Goal: Complete application form

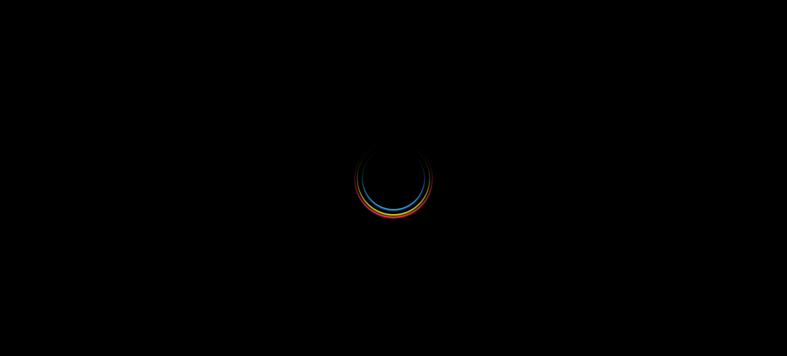
select select
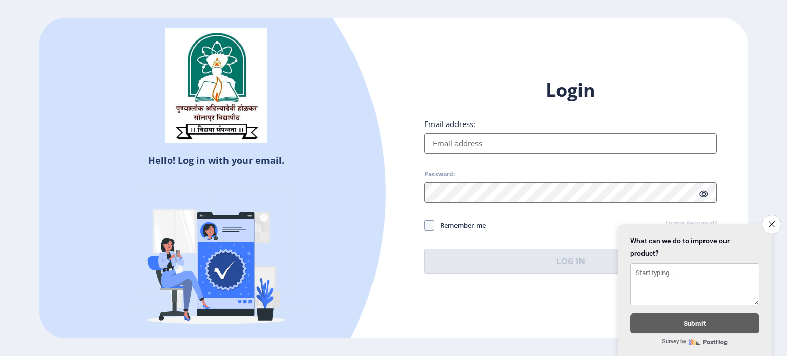
click at [514, 147] on input "Email address:" at bounding box center [570, 143] width 292 height 20
type input "[EMAIL_ADDRESS][DOMAIN_NAME]"
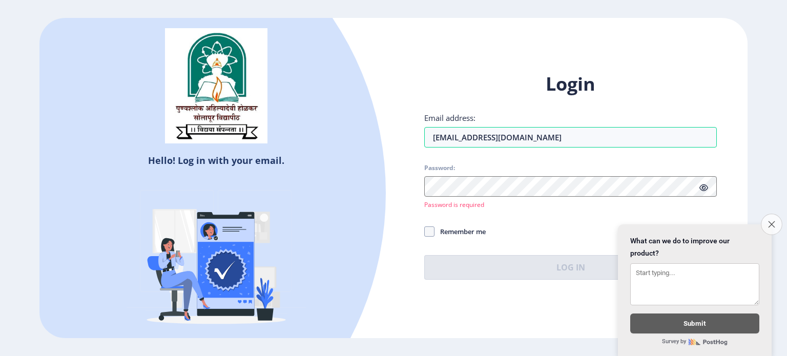
click at [768, 221] on icon "Close survey" at bounding box center [771, 224] width 7 height 7
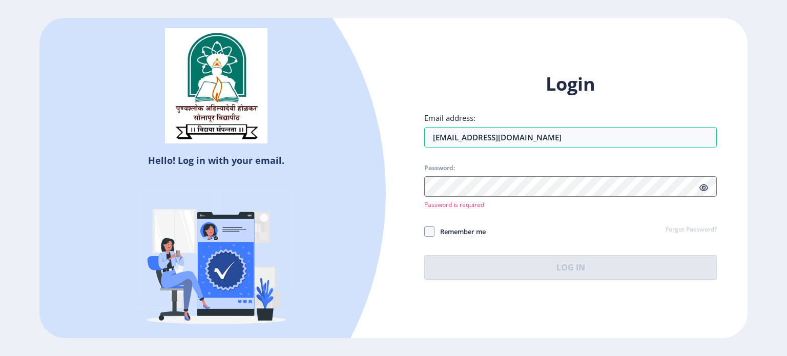
click at [682, 230] on link "Forgot Password?" at bounding box center [690, 229] width 51 height 9
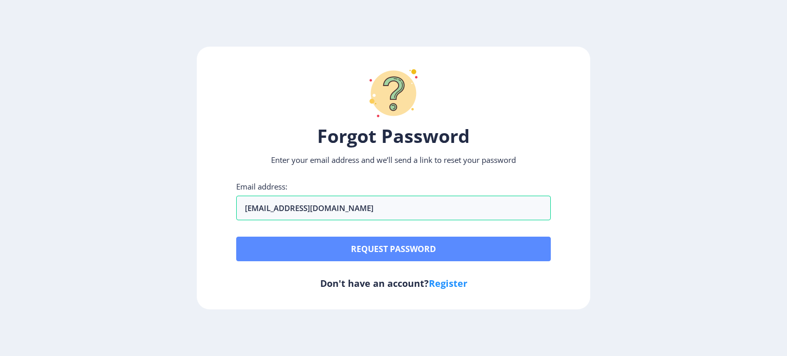
type input "[EMAIL_ADDRESS][DOMAIN_NAME]"
click at [508, 246] on button "Request password" at bounding box center [393, 249] width 314 height 25
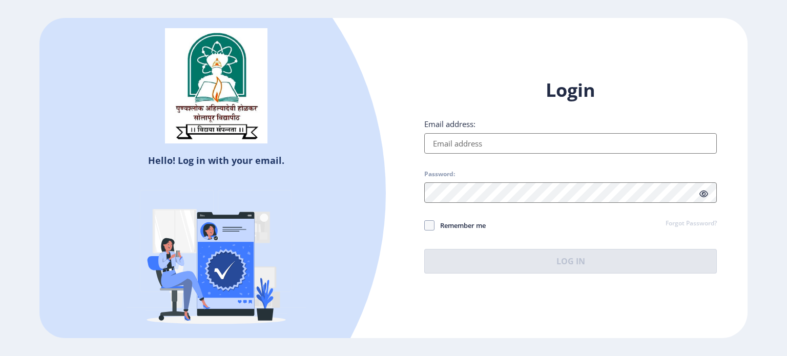
click at [448, 140] on input "Email address:" at bounding box center [570, 143] width 292 height 20
type input "[EMAIL_ADDRESS][DOMAIN_NAME]"
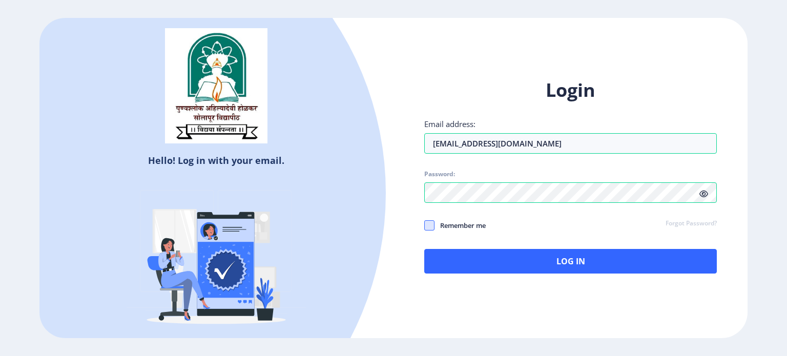
click at [430, 225] on span at bounding box center [429, 225] width 10 height 10
click at [425, 225] on input "Remember me" at bounding box center [424, 225] width 1 height 1
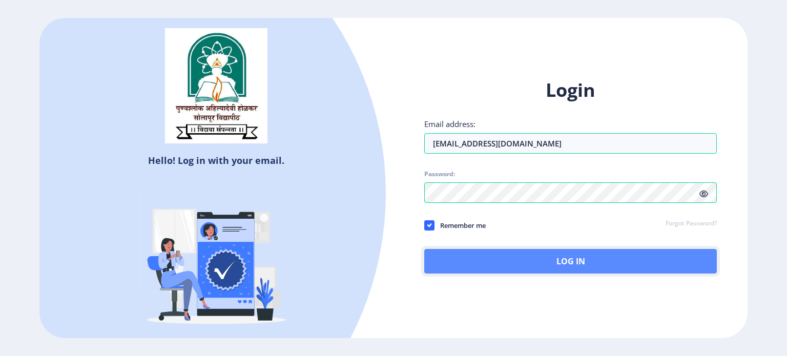
click at [556, 257] on button "Log In" at bounding box center [570, 261] width 292 height 25
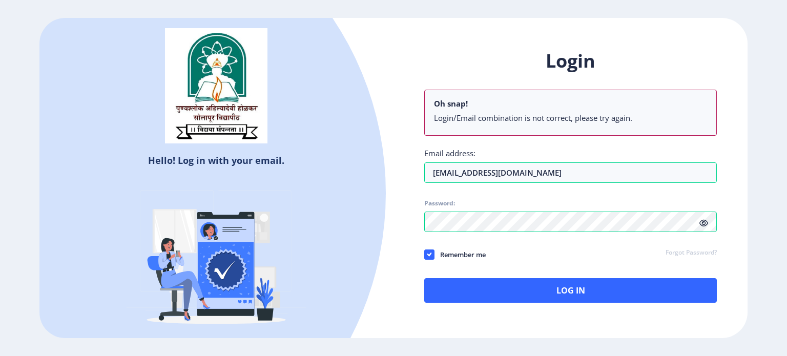
click at [701, 195] on div "Login Oh snap! Login/Email combination is not correct, please try again. Email …" at bounding box center [570, 176] width 292 height 254
click at [702, 223] on icon at bounding box center [703, 223] width 9 height 8
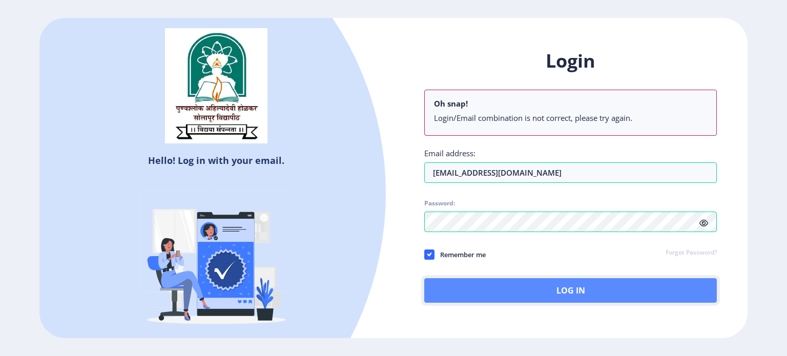
click at [538, 285] on button "Log In" at bounding box center [570, 290] width 292 height 25
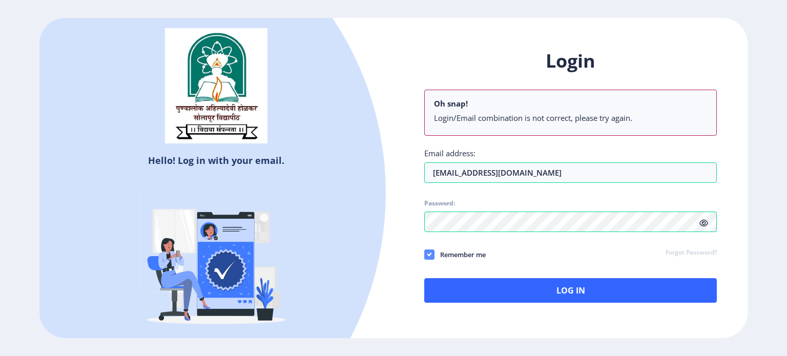
click at [427, 225] on div "Login Oh snap! Login/Email combination is not correct, please try again. Email …" at bounding box center [570, 176] width 292 height 254
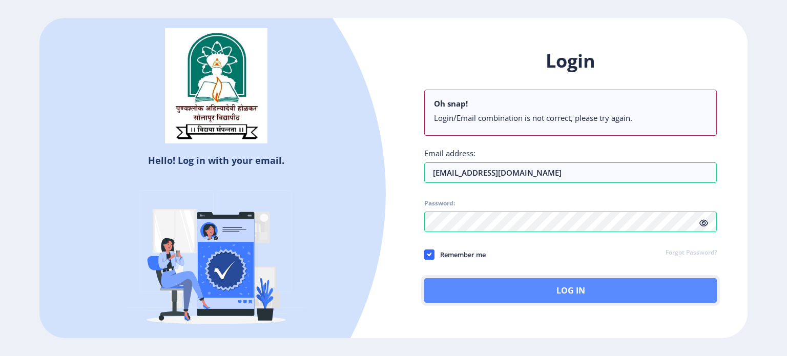
click at [561, 290] on button "Log In" at bounding box center [570, 290] width 292 height 25
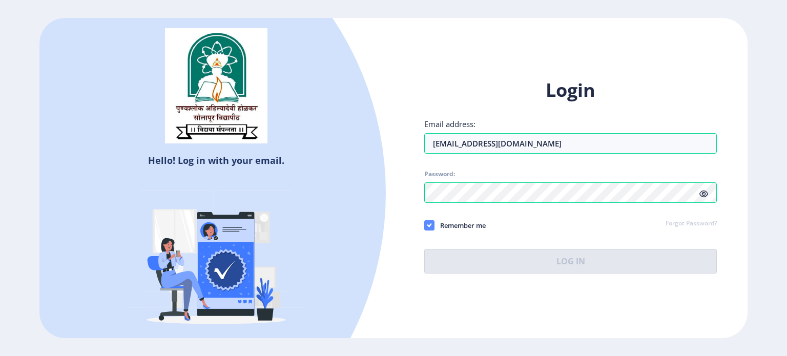
click at [424, 227] on span at bounding box center [429, 225] width 10 height 10
click at [424, 225] on input "Remember me" at bounding box center [424, 225] width 1 height 1
checkbox input "false"
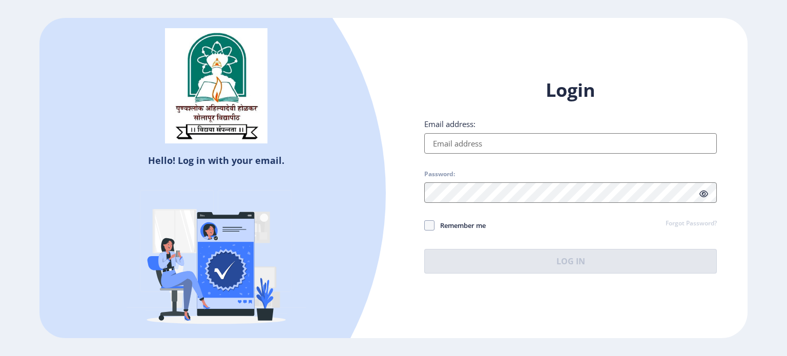
click at [493, 146] on input "Email address:" at bounding box center [570, 143] width 292 height 20
type input "[EMAIL_ADDRESS][DOMAIN_NAME]"
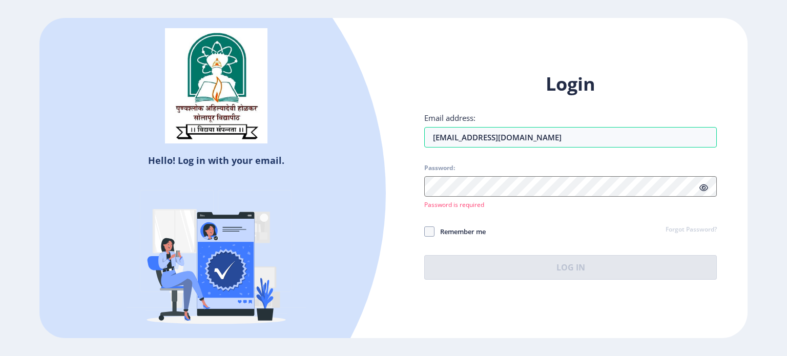
click at [682, 219] on div "Login Email address: [EMAIL_ADDRESS][DOMAIN_NAME] Password: Password is require…" at bounding box center [570, 176] width 292 height 208
click at [682, 228] on link "Forgot Password?" at bounding box center [690, 229] width 51 height 9
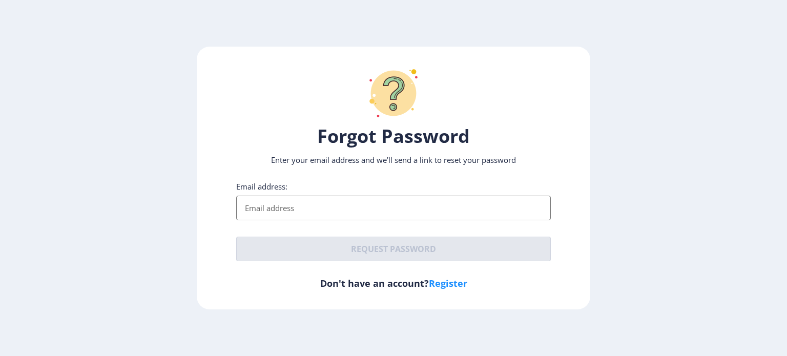
click at [396, 203] on input "Email address:" at bounding box center [393, 208] width 314 height 25
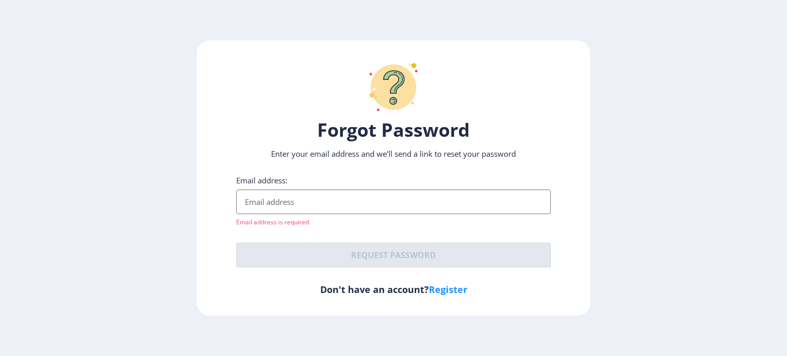
click at [324, 196] on input "Email address:" at bounding box center [393, 202] width 314 height 25
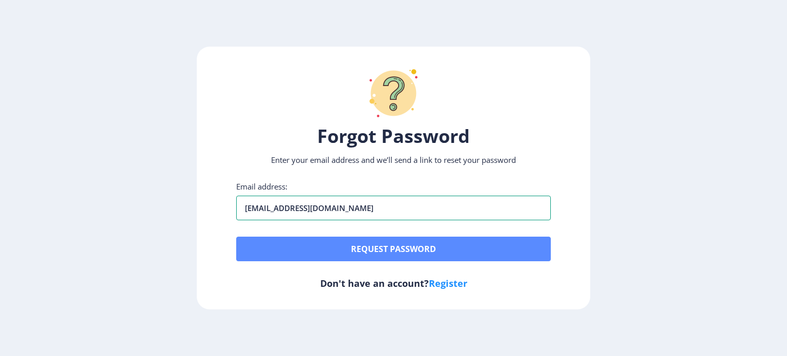
type input "[EMAIL_ADDRESS][DOMAIN_NAME]"
click at [360, 249] on button "Request password" at bounding box center [393, 249] width 314 height 25
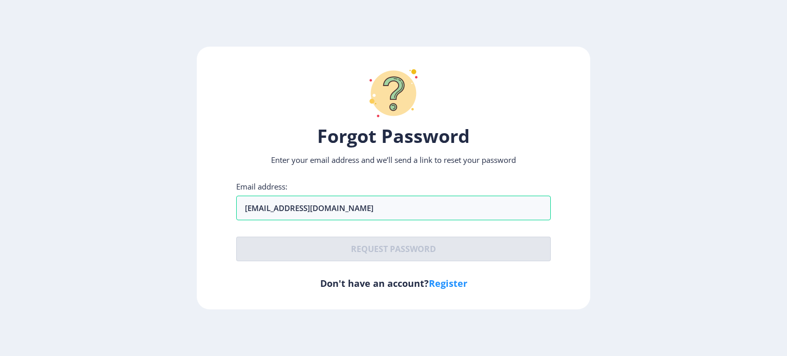
click at [440, 286] on link "Register" at bounding box center [448, 283] width 38 height 12
select select
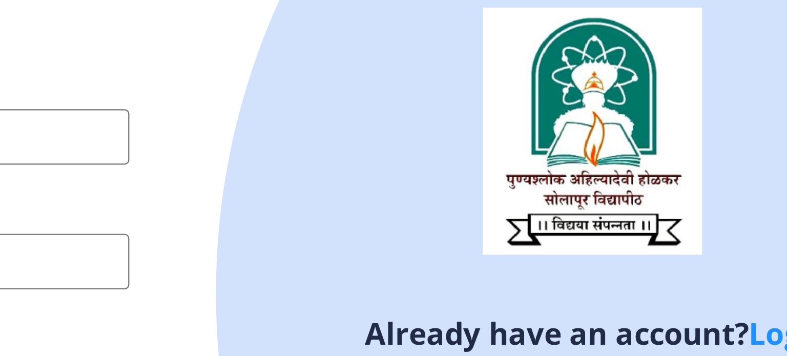
click at [652, 162] on div at bounding box center [715, 178] width 629 height 629
click at [654, 163] on div at bounding box center [715, 178] width 629 height 629
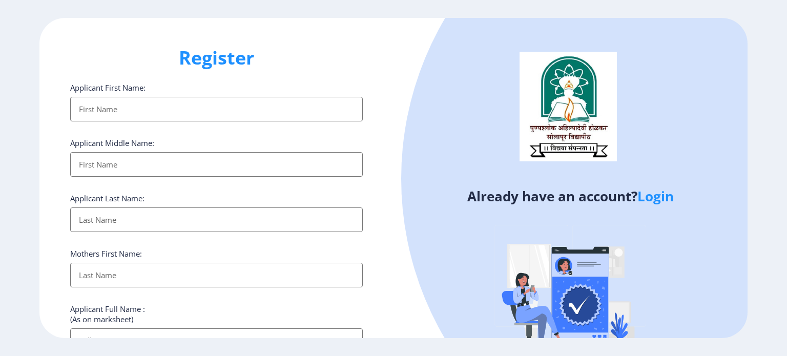
click at [648, 201] on link "Login" at bounding box center [655, 196] width 36 height 18
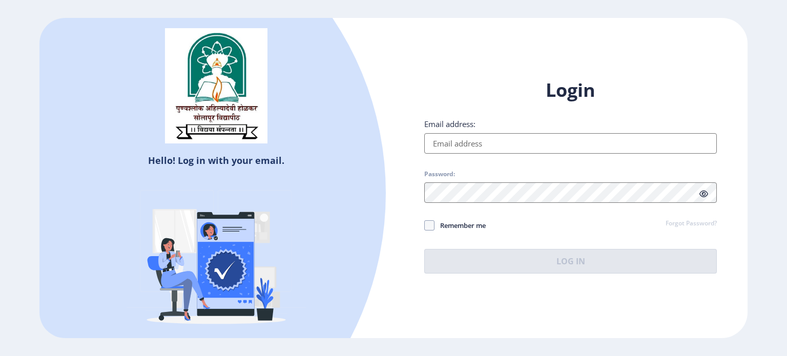
click at [556, 147] on input "Email address:" at bounding box center [570, 143] width 292 height 20
click at [488, 145] on input "Email address:" at bounding box center [570, 143] width 292 height 20
type input "amitnanaware79@gmail.com"
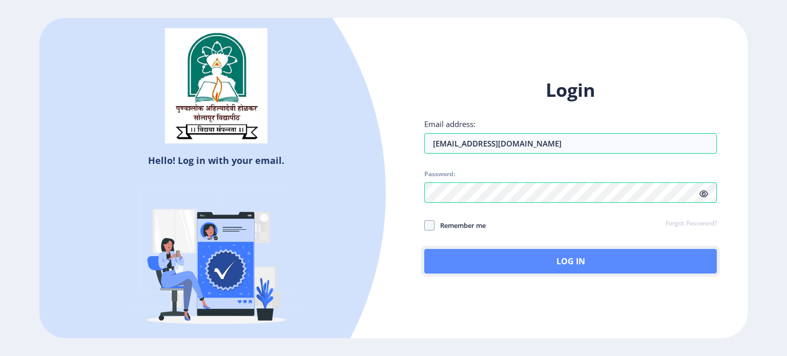
click at [531, 260] on button "Log In" at bounding box center [570, 261] width 292 height 25
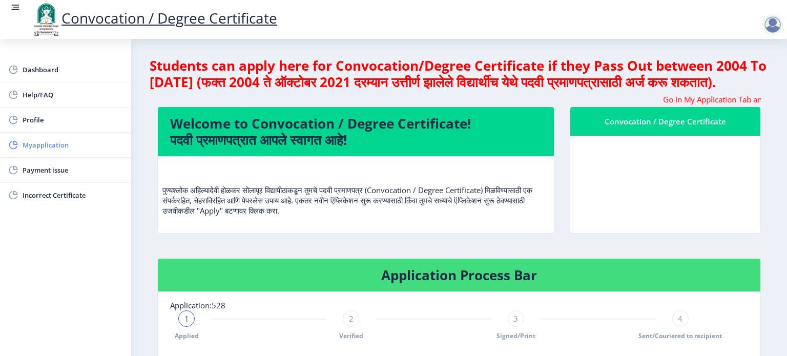
click at [70, 143] on span "Myapplication" at bounding box center [73, 145] width 100 height 12
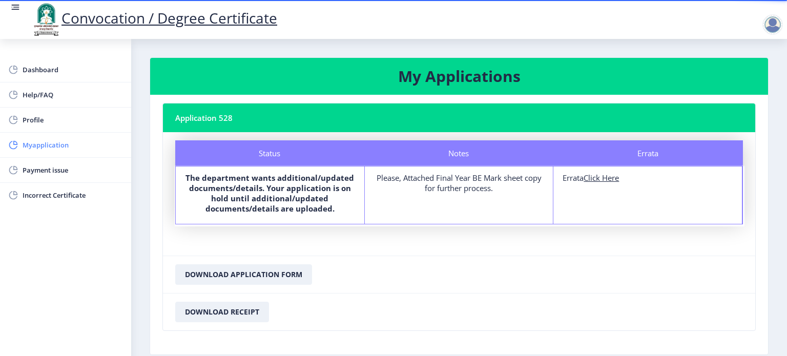
click at [66, 149] on span "Myapplication" at bounding box center [73, 145] width 100 height 12
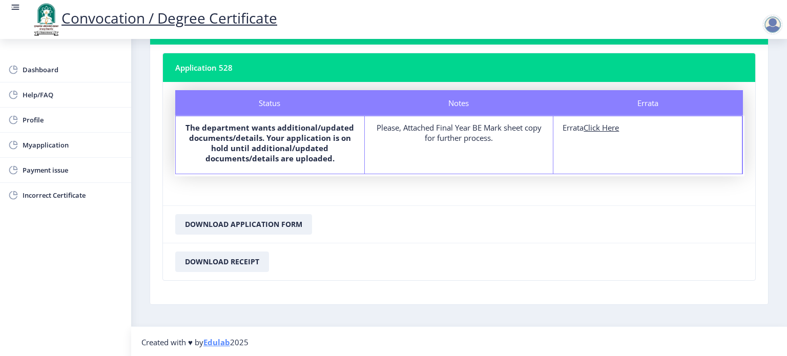
click at [593, 128] on u "Click Here" at bounding box center [600, 127] width 35 height 10
select select
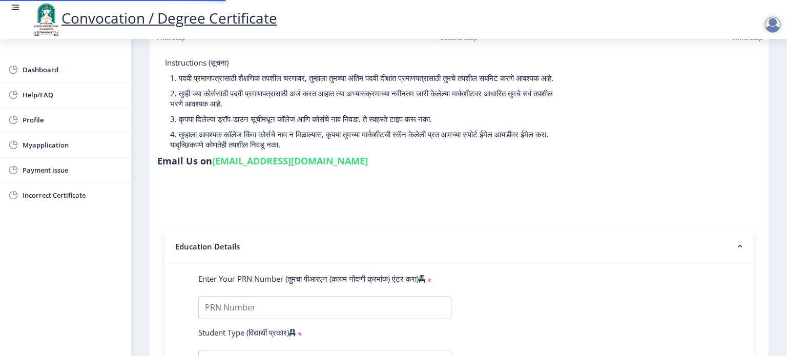
type input "2019032500228456"
select select "Regular"
select select "2021"
select select
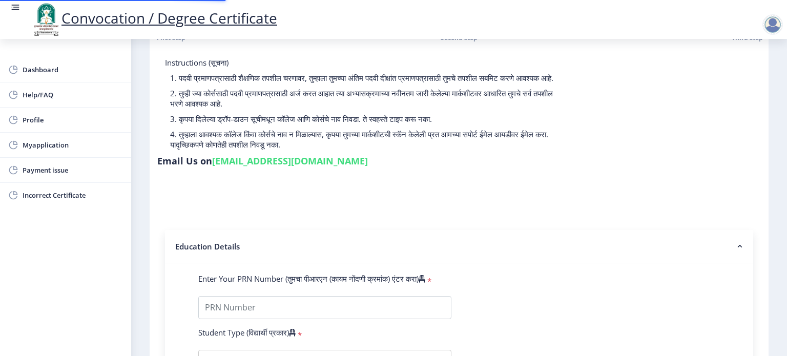
type input "1922845"
type input "JAYASHRI"
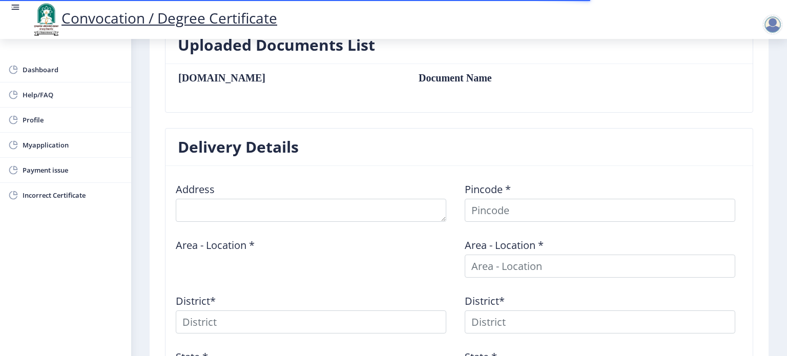
scroll to position [359, 0]
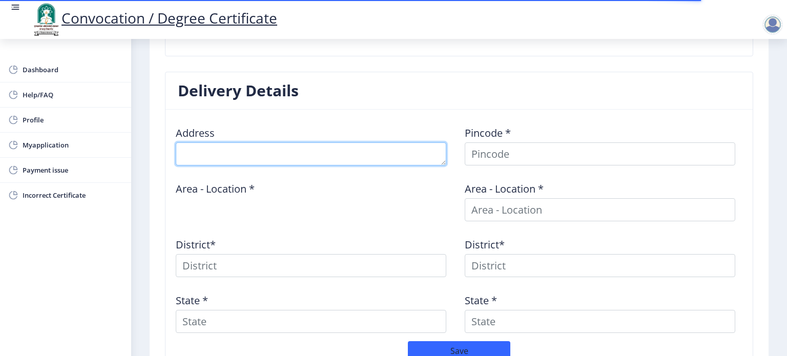
click at [328, 156] on textarea at bounding box center [311, 153] width 270 height 23
type textarea "552,juni peth koli galli pandharpur"
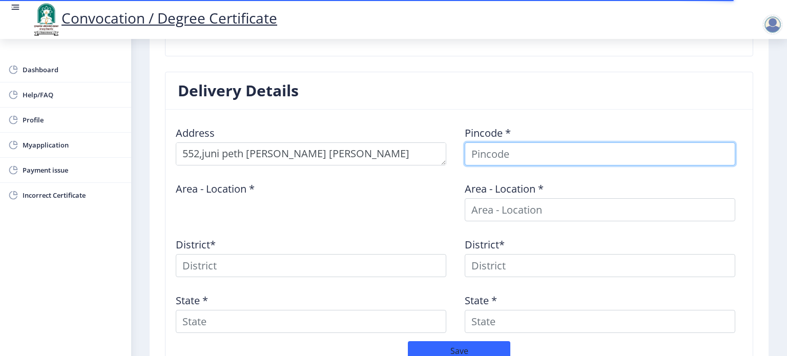
type input "AMIT"
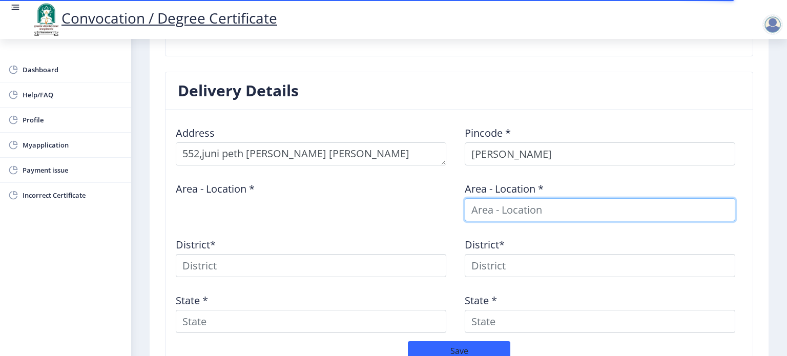
type input "AMIT"
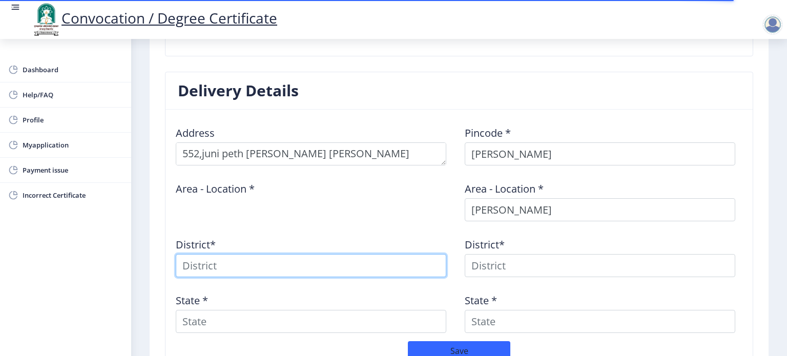
type input "AMIT"
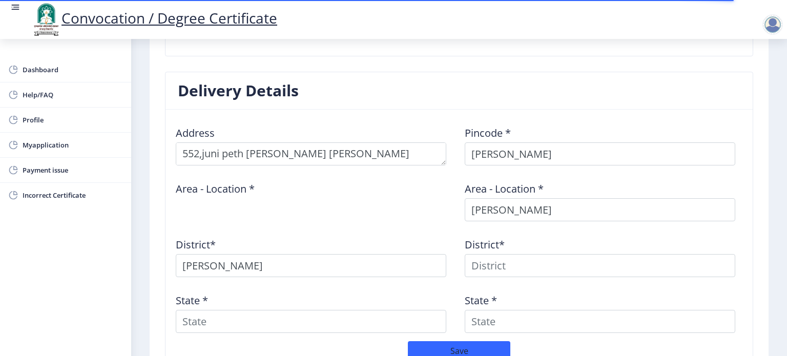
type input "AMIT"
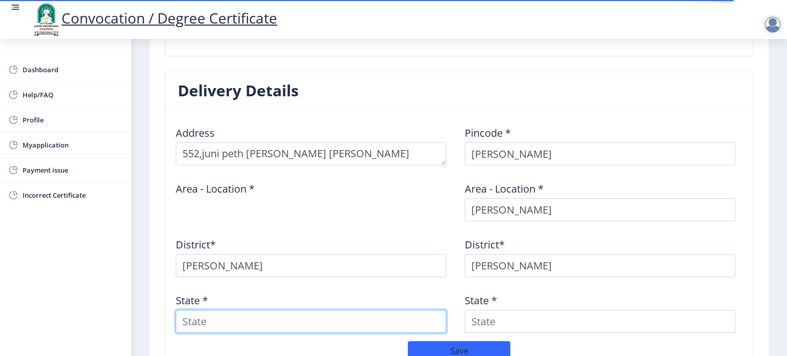
type input "Maharashtra"
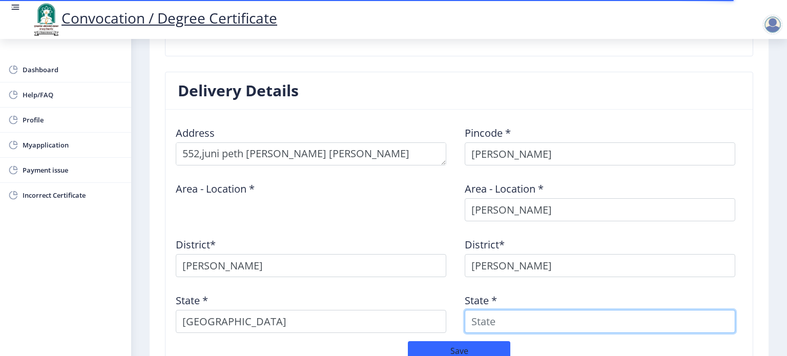
type input "Maharashtra"
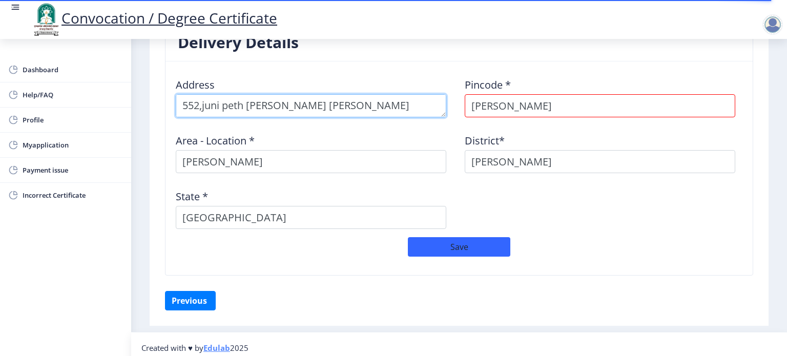
scroll to position [411, 0]
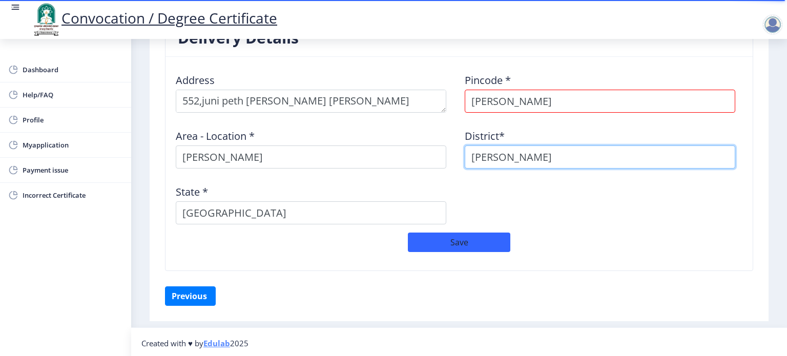
click at [509, 156] on input "AMIT" at bounding box center [600, 156] width 270 height 23
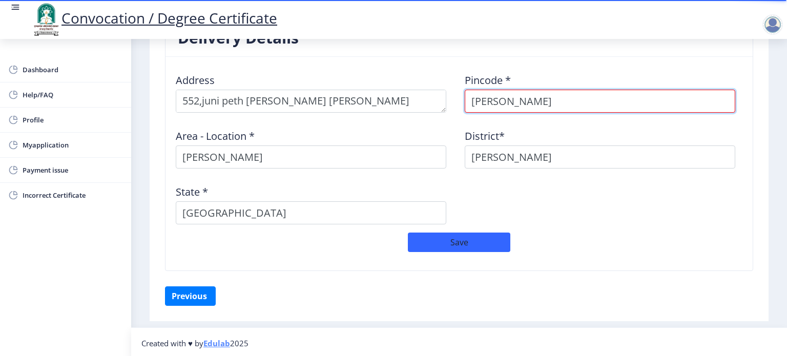
drag, startPoint x: 520, startPoint y: 92, endPoint x: 458, endPoint y: 88, distance: 61.6
click at [459, 88] on div "Pincode * AMIT" at bounding box center [603, 89] width 289 height 48
type input "413304"
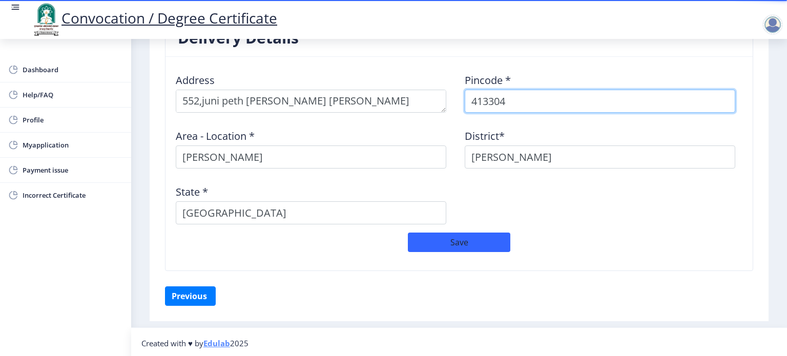
select select
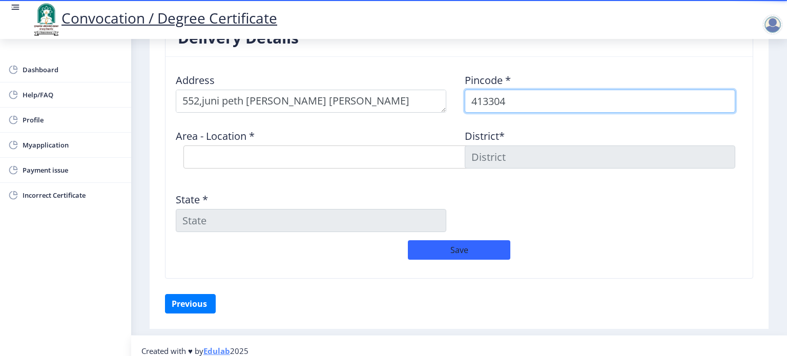
type input "413304"
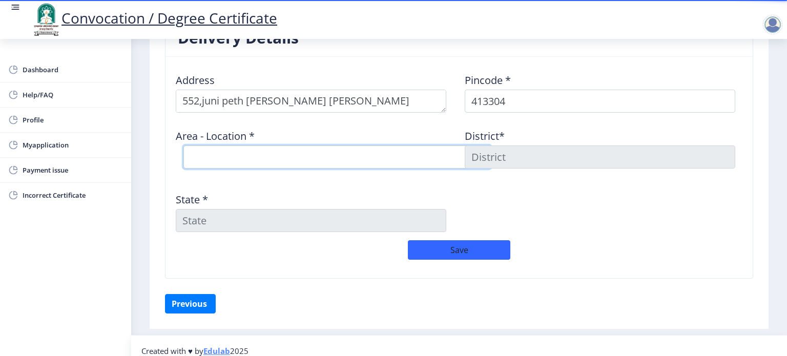
click at [318, 148] on select "Select Area Location Adhiv BO Ambe B.O Anawali B.O Babhulgaon B.O Bhandishegaon…" at bounding box center [336, 156] width 307 height 23
select select "1: Object"
type input "SOLAPUR"
type input "Maharashtra"
click at [239, 159] on select "Select Area Location Adhiv BO Ambe B.O Anawali B.O Babhulgaon B.O Bhandishegaon…" at bounding box center [336, 156] width 307 height 23
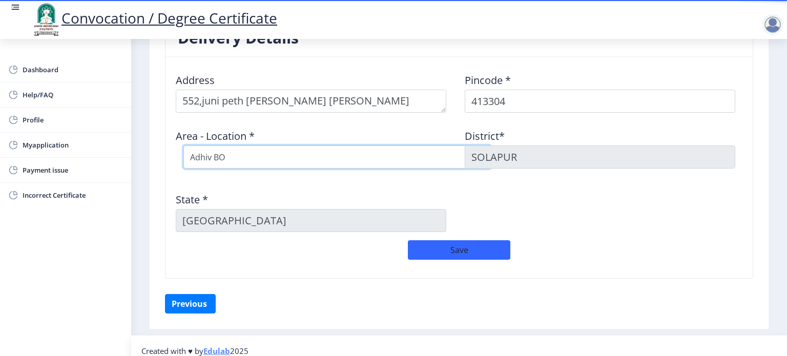
click at [254, 161] on select "Select Area Location Adhiv BO Ambe B.O Anawali B.O Babhulgaon B.O Bhandishegaon…" at bounding box center [336, 156] width 307 height 23
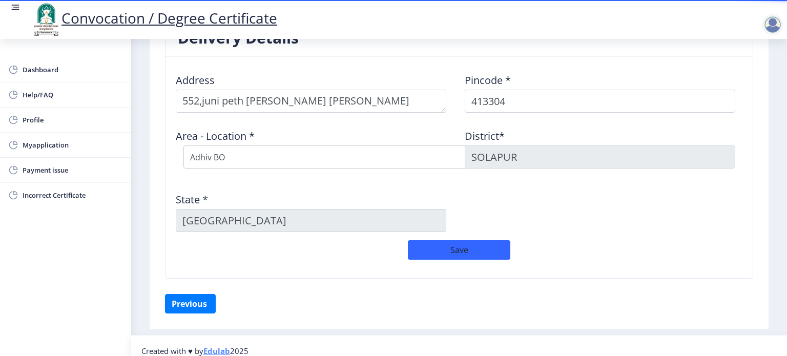
click at [613, 136] on div "District* SOLAPUR" at bounding box center [603, 148] width 289 height 55
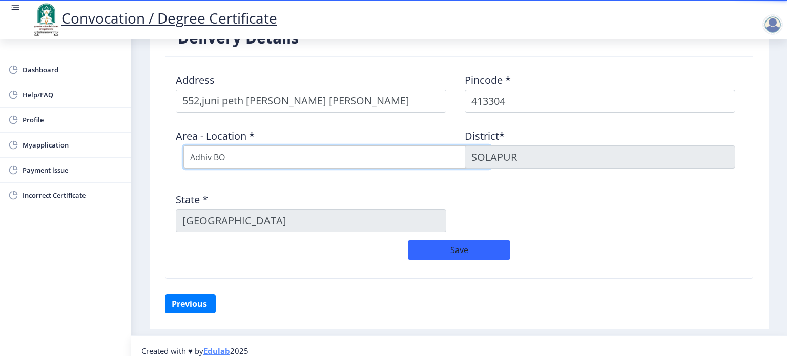
click at [300, 151] on select "Select Area Location Adhiv BO Ambe B.O Anawali B.O Babhulgaon B.O Bhandishegaon…" at bounding box center [336, 156] width 307 height 23
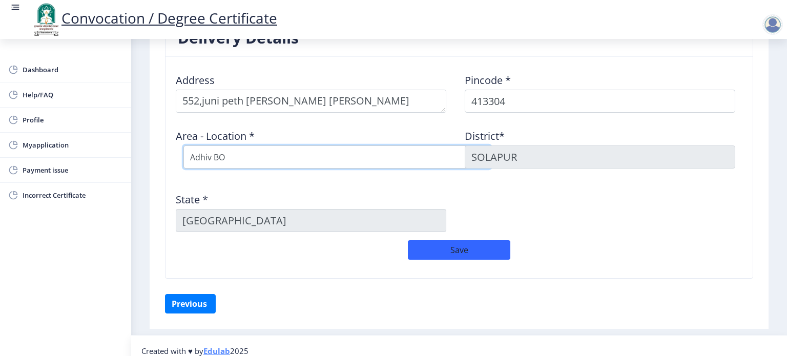
select select "20: Object"
click at [183, 145] on select "Select Area Location Adhiv BO Ambe B.O Anawali B.O Babhulgaon B.O Bhandishegaon…" at bounding box center [336, 156] width 307 height 23
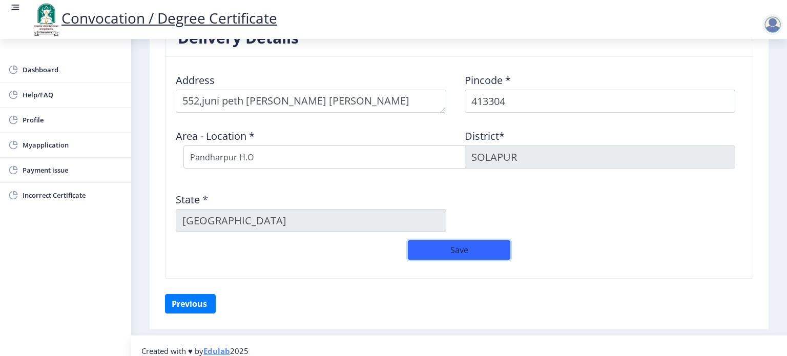
click at [467, 248] on button "Save" at bounding box center [459, 249] width 102 height 19
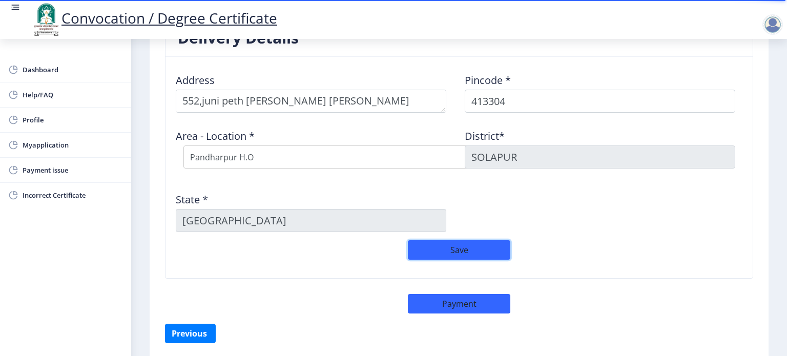
click at [433, 246] on button "Save" at bounding box center [459, 249] width 102 height 19
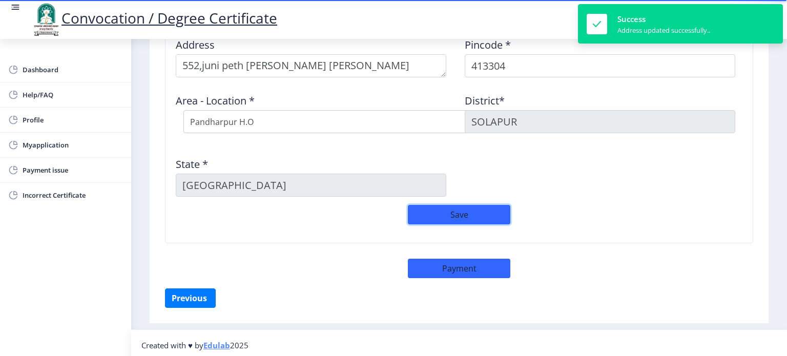
scroll to position [449, 0]
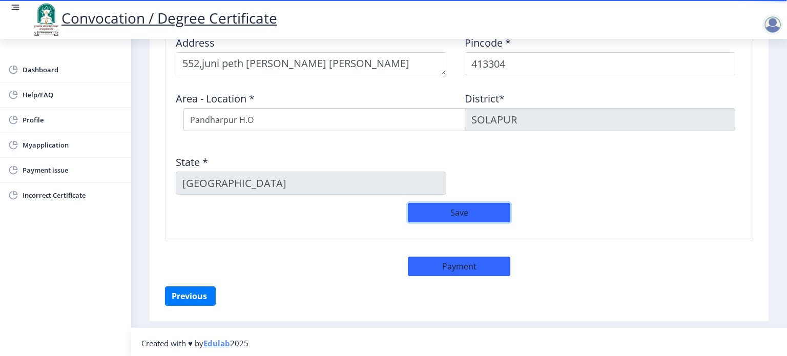
click at [457, 207] on button "Save" at bounding box center [459, 212] width 102 height 19
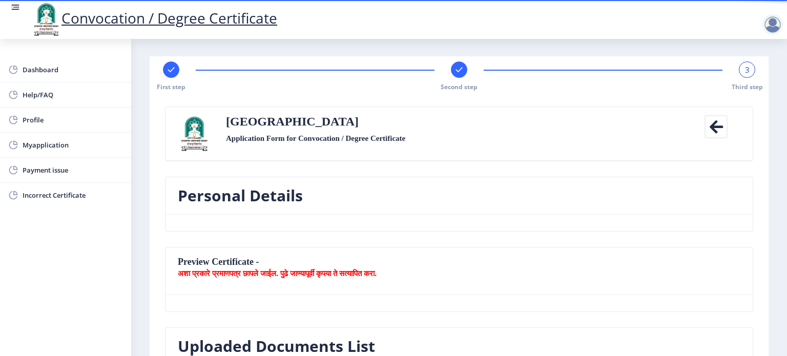
scroll to position [0, 0]
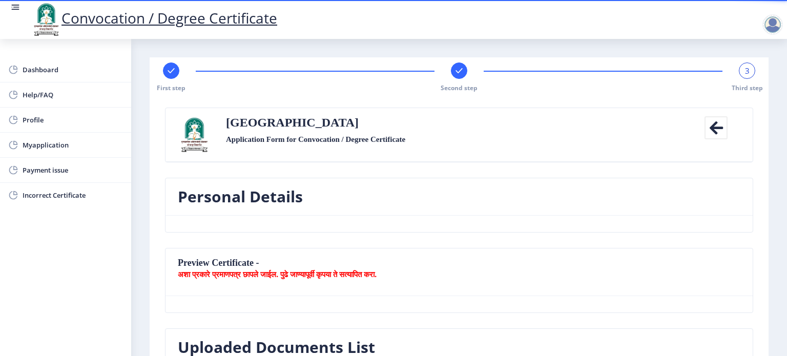
click at [175, 71] on rect at bounding box center [171, 71] width 10 height 10
select select "Regular"
select select "2021"
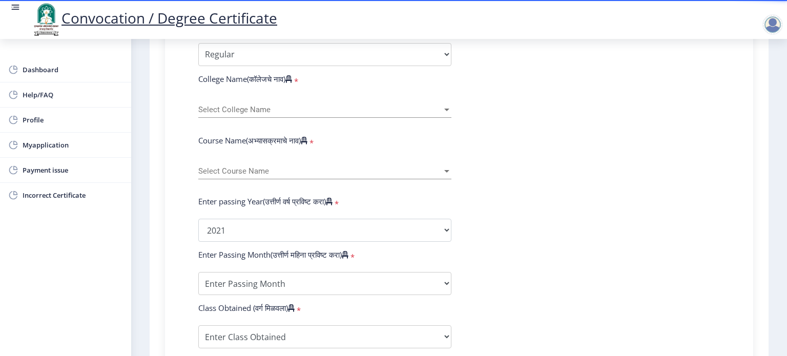
scroll to position [359, 0]
click at [260, 104] on span "Select College Name" at bounding box center [320, 108] width 244 height 9
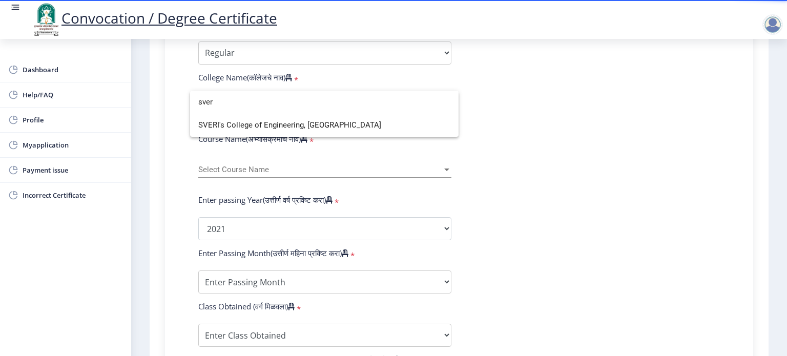
type input "sver"
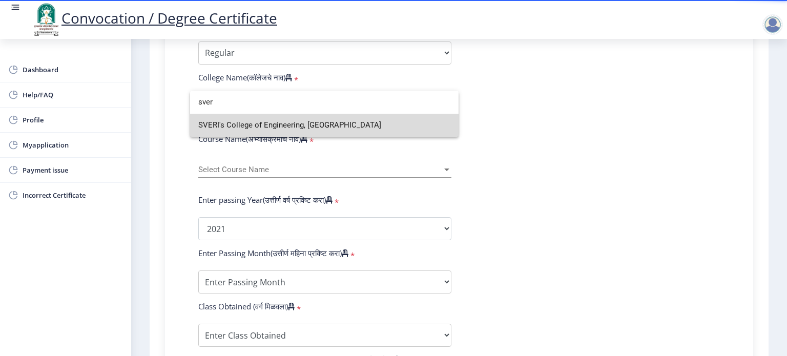
click at [263, 129] on span "SVERI's College of Engineering, Pandharpur" at bounding box center [324, 125] width 252 height 23
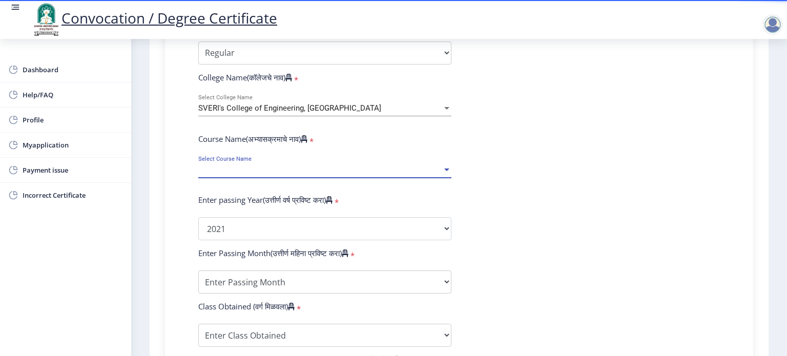
click at [266, 165] on span "Select Course Name" at bounding box center [320, 169] width 244 height 9
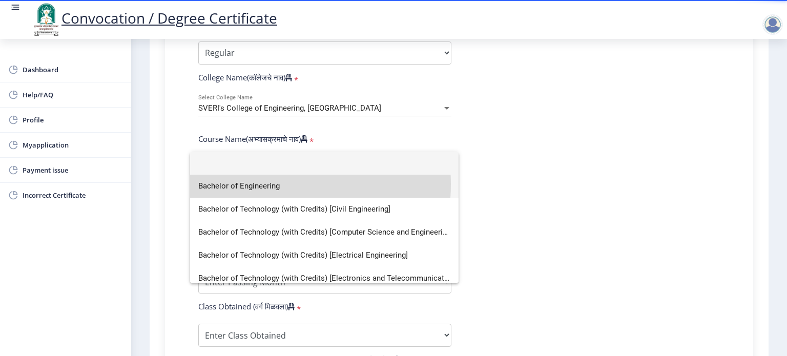
click at [261, 184] on span "Bachelor of Engineering" at bounding box center [324, 186] width 252 height 23
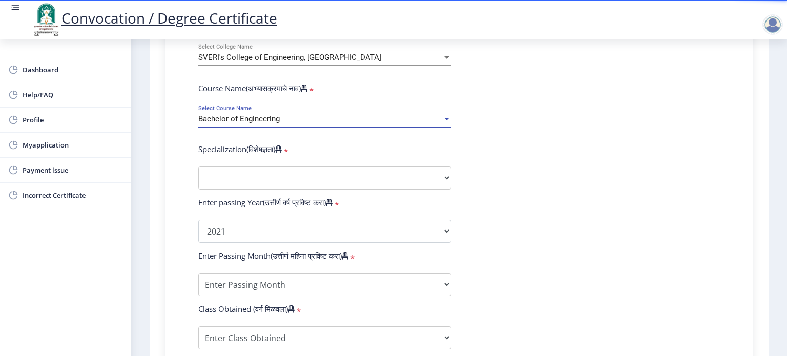
scroll to position [410, 0]
click at [265, 172] on select "Specialization Bio-Medical Engineering Civil Engineering Computer Science & Eng…" at bounding box center [324, 177] width 253 height 23
select select "Computer Science & Engineering"
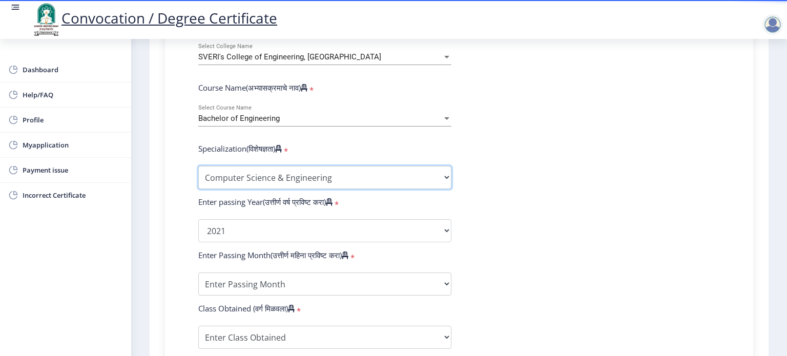
click at [198, 166] on select "Specialization Bio-Medical Engineering Civil Engineering Computer Science & Eng…" at bounding box center [324, 177] width 253 height 23
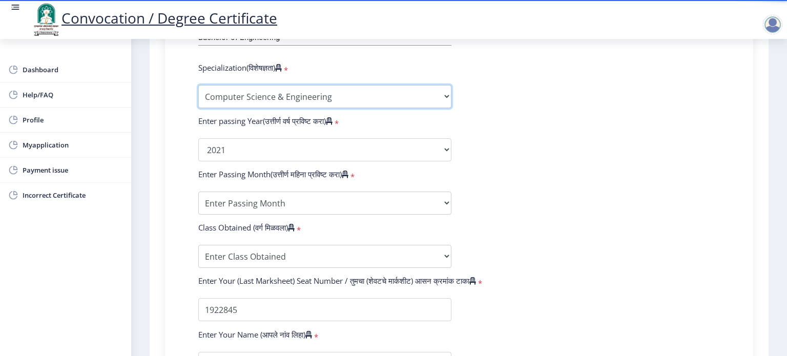
scroll to position [512, 0]
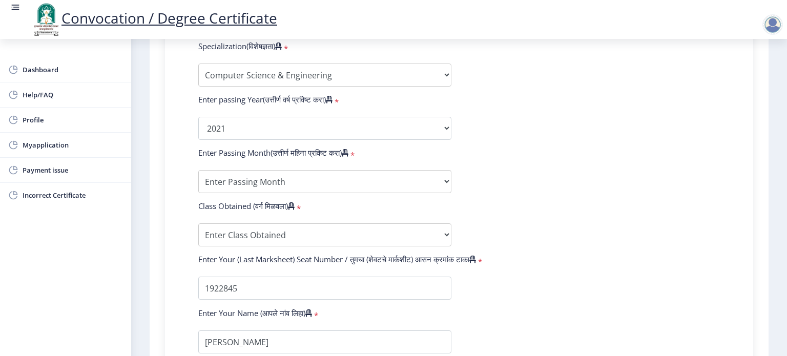
click at [259, 163] on form "Enter Your PRN Number (तुमचा पीआरएन (कायम नोंदणी क्रमांक) एंटर करा) * Student T…" at bounding box center [459, 110] width 537 height 596
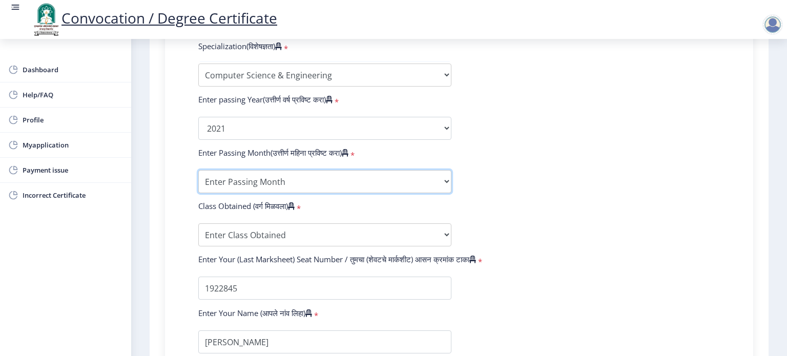
click at [278, 178] on select "Enter Passing Month March April May October November December" at bounding box center [324, 181] width 253 height 23
